Goal: Information Seeking & Learning: Learn about a topic

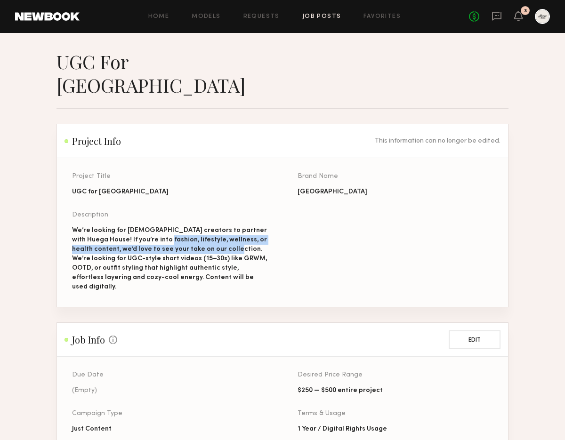
drag, startPoint x: 209, startPoint y: 226, endPoint x: 215, endPoint y: 227, distance: 6.2
click at [215, 227] on div "We’re looking for [DEMOGRAPHIC_DATA] creators to partner with Huega House! If y…" at bounding box center [169, 259] width 195 height 66
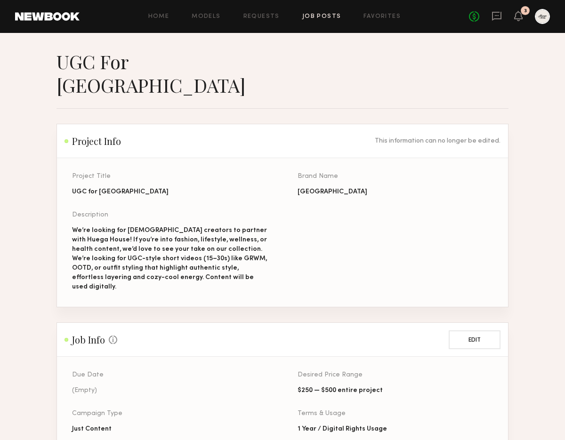
drag, startPoint x: 317, startPoint y: 224, endPoint x: 322, endPoint y: 220, distance: 7.0
click at [317, 224] on div "Project Title UGC for Huega House Brand Name Huega House Description We’re look…" at bounding box center [297, 240] width 451 height 134
click at [198, 233] on div "We’re looking for [DEMOGRAPHIC_DATA] creators to partner with Huega House! If y…" at bounding box center [169, 259] width 195 height 66
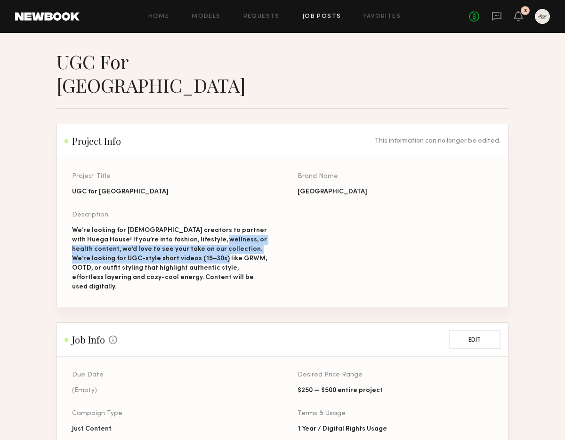
click at [198, 233] on div "We’re looking for [DEMOGRAPHIC_DATA] creators to partner with Huega House! If y…" at bounding box center [169, 259] width 195 height 66
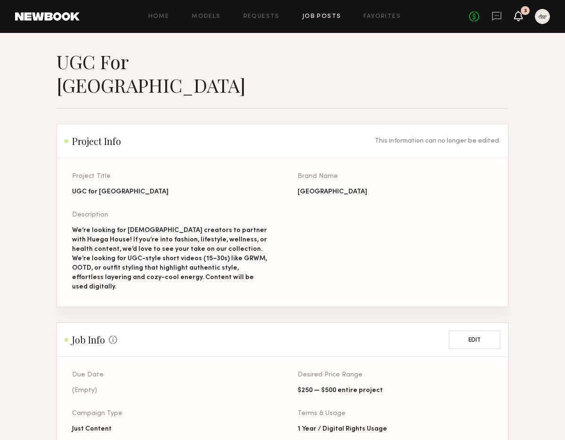
click at [517, 16] on icon at bounding box center [519, 15] width 8 height 7
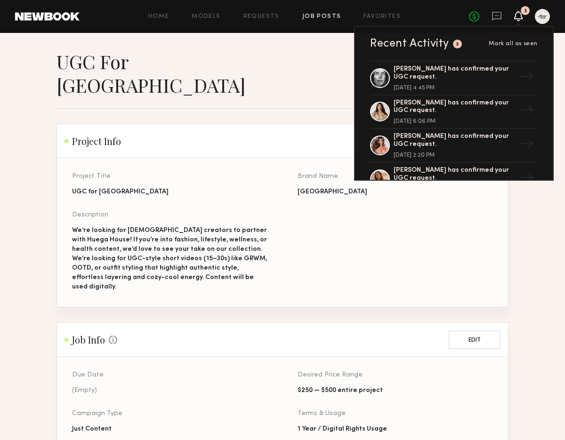
click at [419, 215] on div "Project Title UGC for Huega House Brand Name Huega House Description We’re look…" at bounding box center [297, 240] width 451 height 134
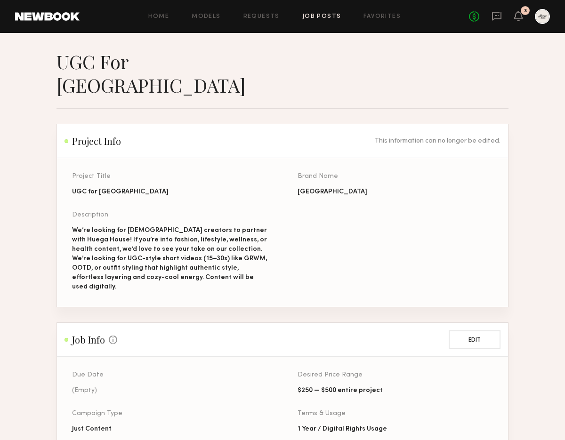
click at [320, 16] on link "Job Posts" at bounding box center [321, 17] width 39 height 6
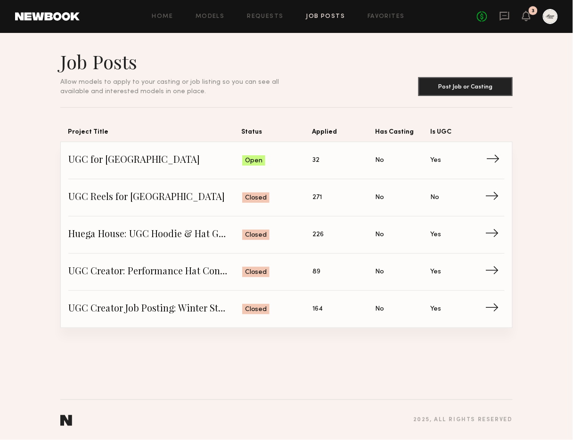
click at [129, 166] on span "UGC for [GEOGRAPHIC_DATA]" at bounding box center [155, 161] width 174 height 14
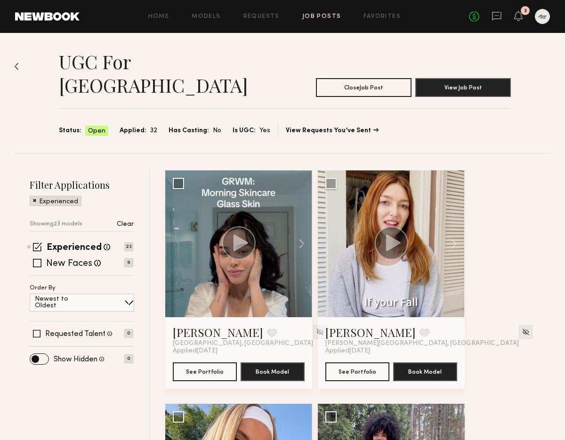
click at [22, 66] on div "UGC for [GEOGRAPHIC_DATA] Close Job Post View Job Post Status: Open Applied: 32…" at bounding box center [282, 93] width 537 height 120
click at [14, 66] on img at bounding box center [16, 67] width 5 height 8
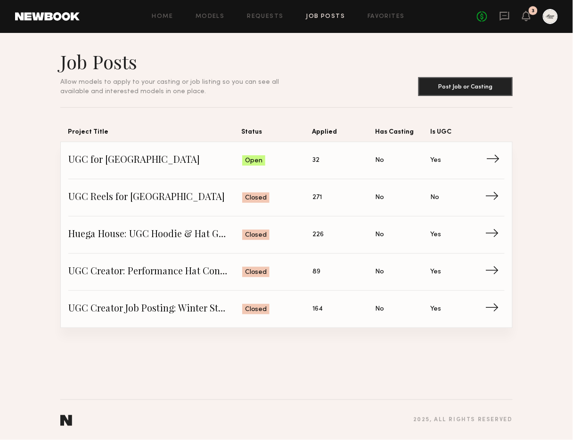
click at [496, 161] on span "→" at bounding box center [495, 161] width 19 height 14
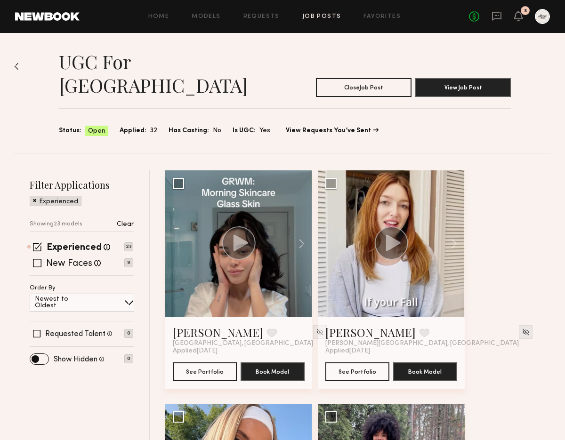
click at [456, 78] on button "View Job Post" at bounding box center [463, 87] width 96 height 19
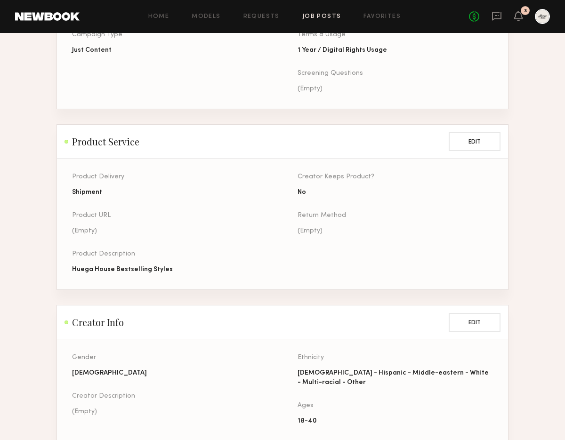
scroll to position [387, 0]
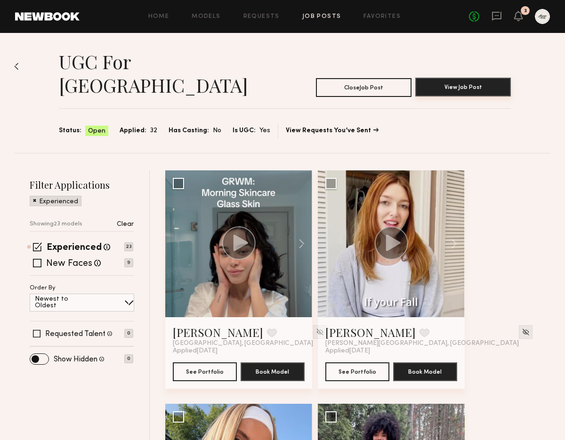
click at [456, 78] on button "View Job Post" at bounding box center [463, 87] width 96 height 19
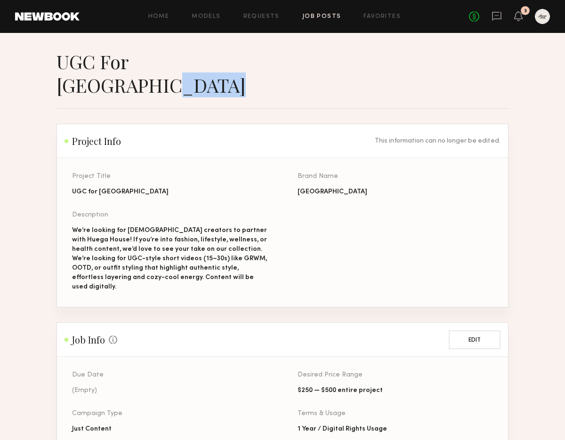
drag, startPoint x: 564, startPoint y: 58, endPoint x: 560, endPoint y: 81, distance: 22.5
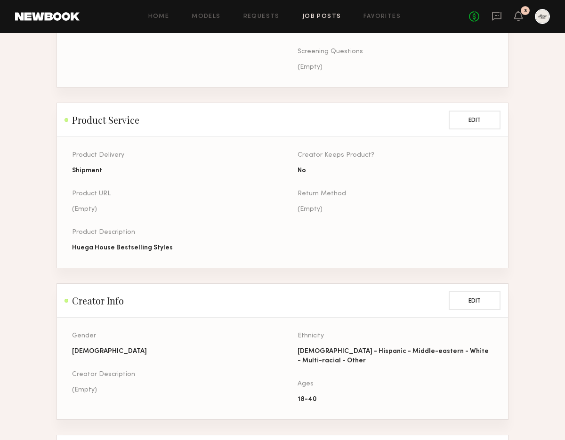
scroll to position [400, 0]
drag, startPoint x: 548, startPoint y: 189, endPoint x: 555, endPoint y: 194, distance: 8.5
click at [548, 190] on section "UGC for Huega House Project Info This information can no longer be edited. Proj…" at bounding box center [282, 125] width 565 height 951
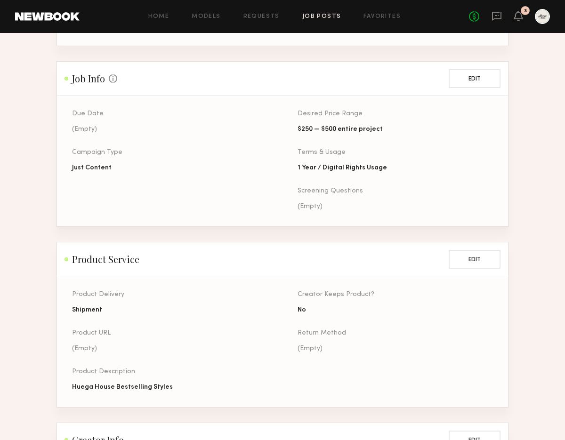
drag, startPoint x: 546, startPoint y: 141, endPoint x: 570, endPoint y: 136, distance: 24.6
click at [545, 140] on section "UGC for Huega House Project Info This information can no longer be edited. Proj…" at bounding box center [282, 263] width 565 height 951
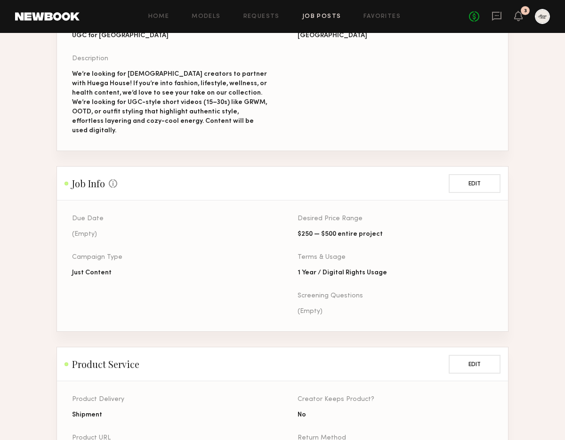
scroll to position [0, 0]
